Goal: Task Accomplishment & Management: Manage account settings

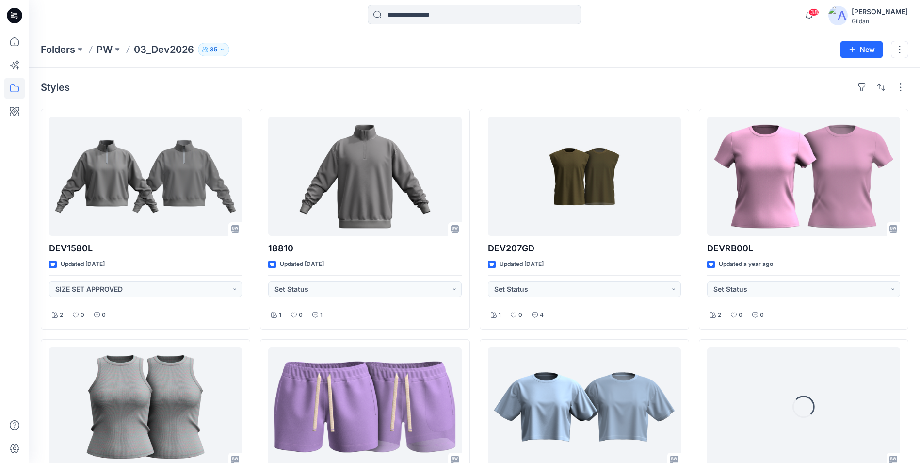
click at [420, 21] on input at bounding box center [474, 14] width 213 height 19
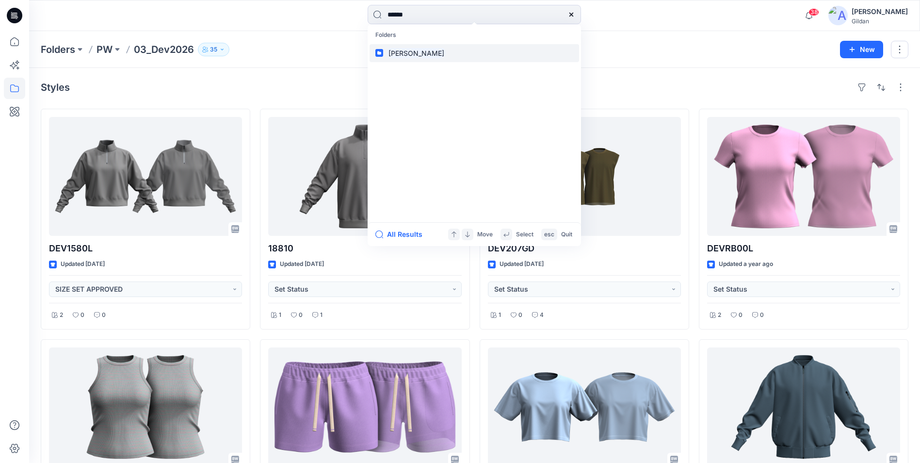
type input "******"
click at [406, 54] on mark "[PERSON_NAME]" at bounding box center [416, 53] width 59 height 11
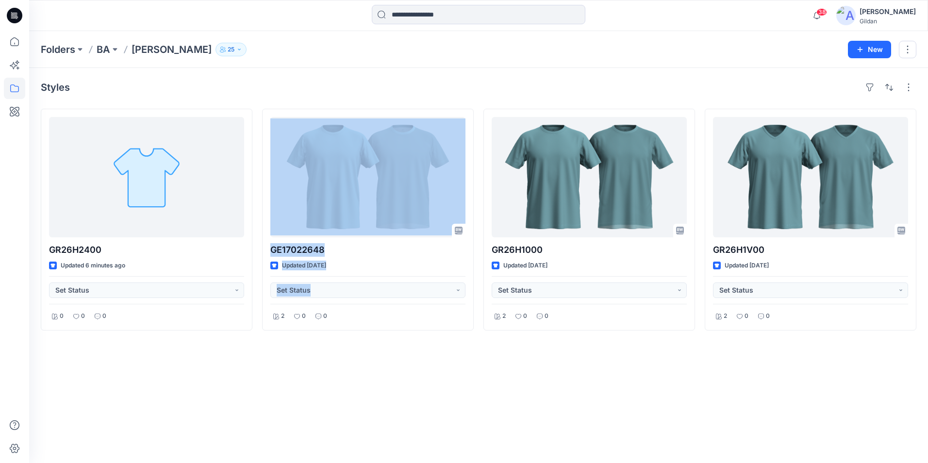
drag, startPoint x: 255, startPoint y: 428, endPoint x: 258, endPoint y: 417, distance: 11.7
click at [258, 417] on div "Styles GR26H2400 Updated 6 minutes ago Set Status 0 0 0 GE17022648 Updated 4 mo…" at bounding box center [478, 265] width 898 height 395
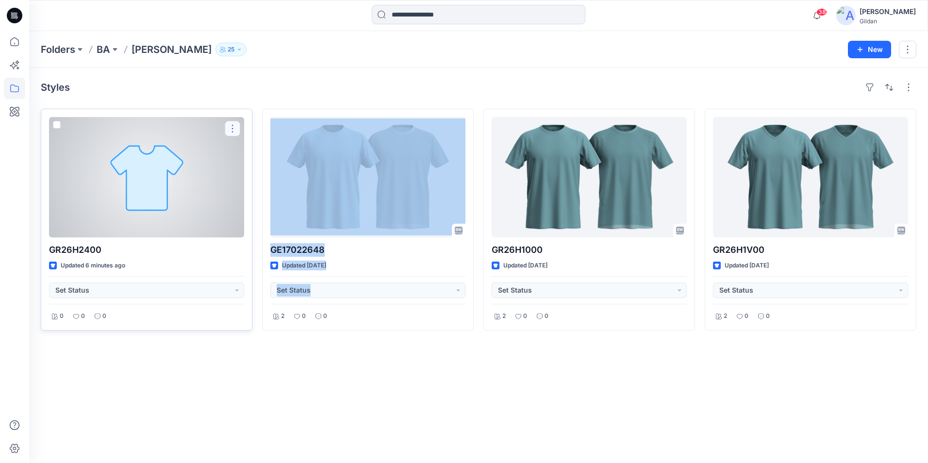
click at [233, 123] on button "button" at bounding box center [233, 129] width 16 height 16
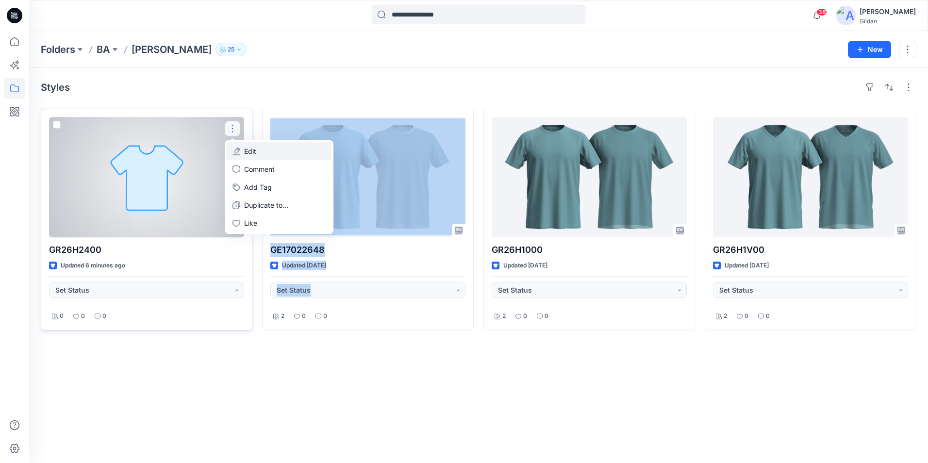
click at [250, 151] on p "Edit" at bounding box center [250, 151] width 12 height 10
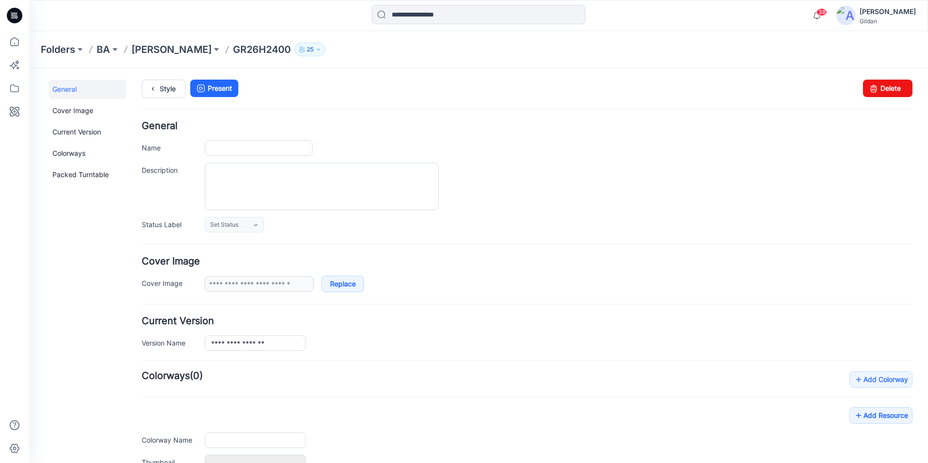
type input "*********"
click at [886, 90] on link "Delete" at bounding box center [887, 88] width 49 height 17
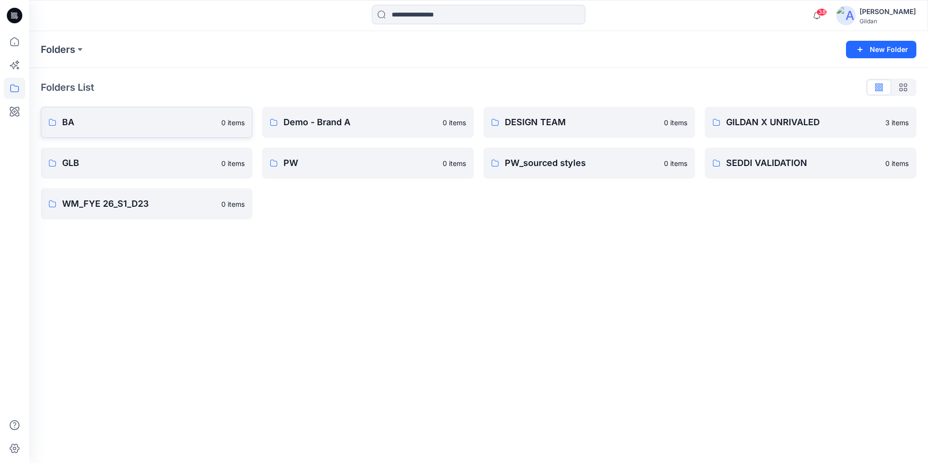
click at [138, 118] on p "BA" at bounding box center [138, 122] width 153 height 14
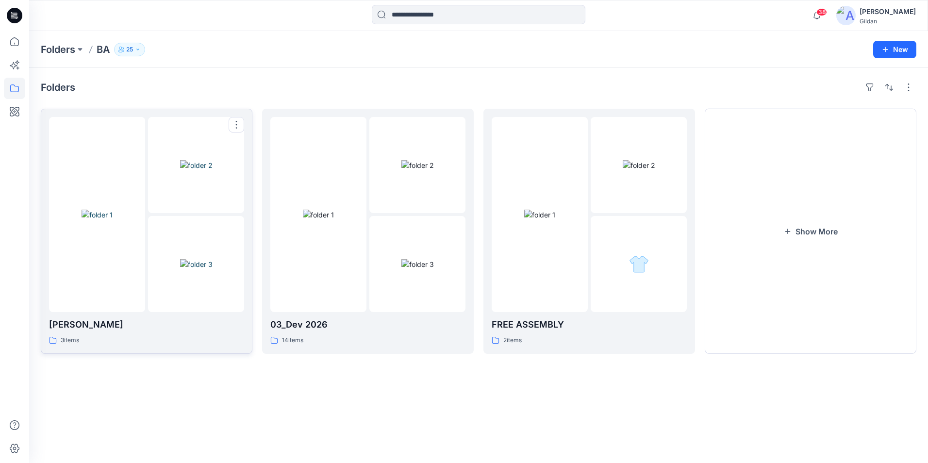
click at [111, 220] on img at bounding box center [96, 215] width 31 height 10
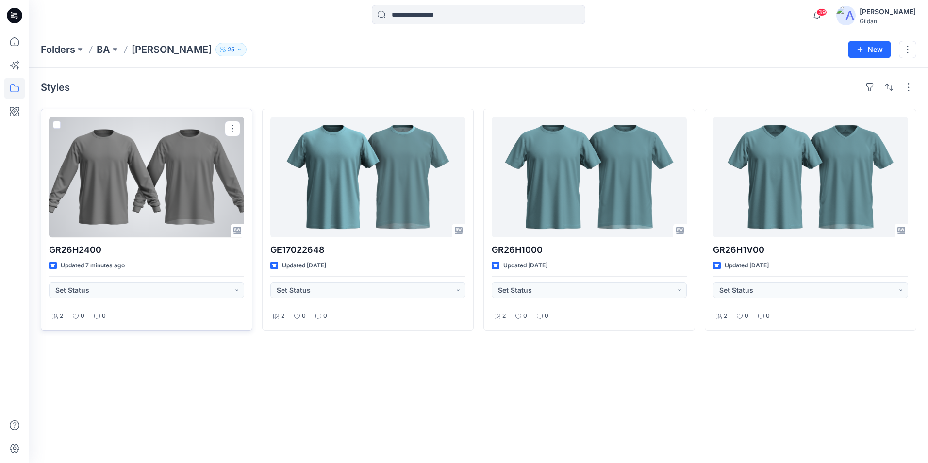
click at [190, 188] on div at bounding box center [146, 177] width 195 height 120
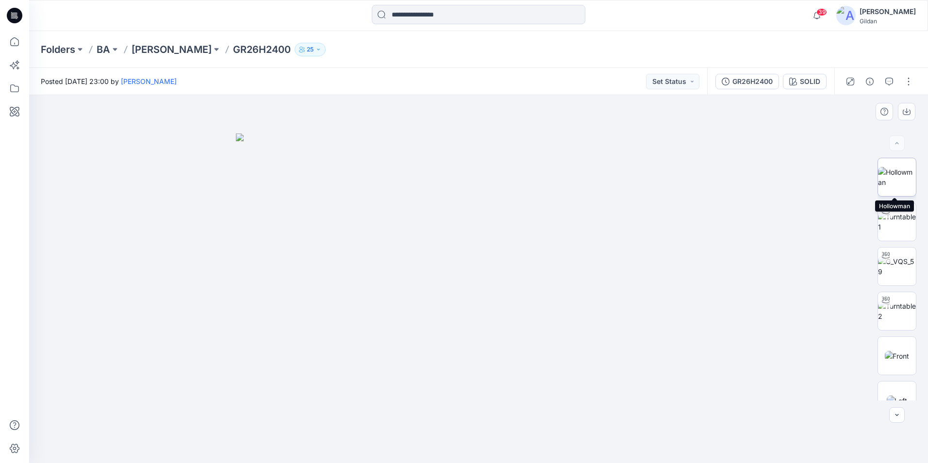
click at [900, 169] on img at bounding box center [897, 177] width 38 height 20
click at [483, 283] on img at bounding box center [484, 188] width 989 height 549
drag, startPoint x: 515, startPoint y: 208, endPoint x: 514, endPoint y: 244, distance: 35.4
click at [514, 243] on img at bounding box center [480, 215] width 989 height 493
drag, startPoint x: 519, startPoint y: 358, endPoint x: 531, endPoint y: 239, distance: 119.5
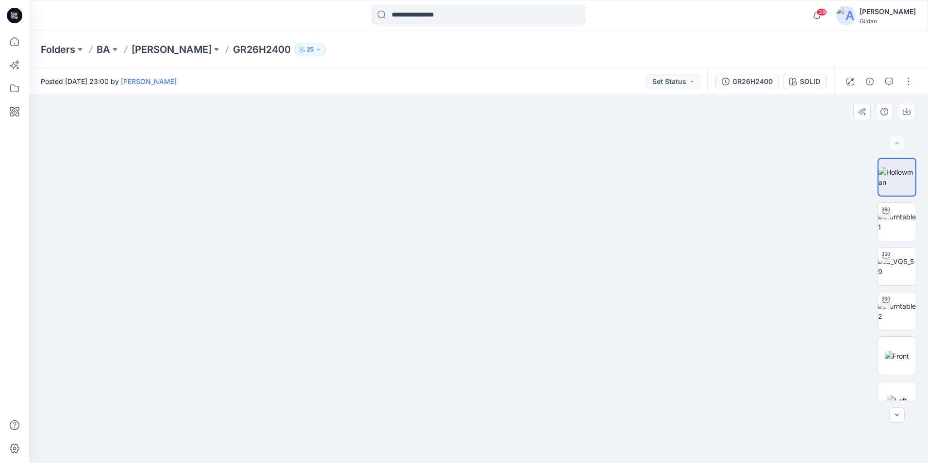
click at [531, 239] on img at bounding box center [480, 200] width 989 height 524
drag, startPoint x: 547, startPoint y: 364, endPoint x: 547, endPoint y: 249, distance: 115.0
click at [547, 249] on img at bounding box center [491, 151] width 989 height 623
click at [892, 269] on img at bounding box center [897, 266] width 38 height 20
